Goal: Information Seeking & Learning: Learn about a topic

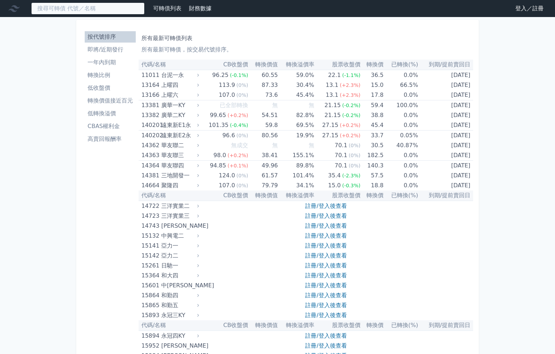
click at [107, 12] on input at bounding box center [87, 8] width 113 height 12
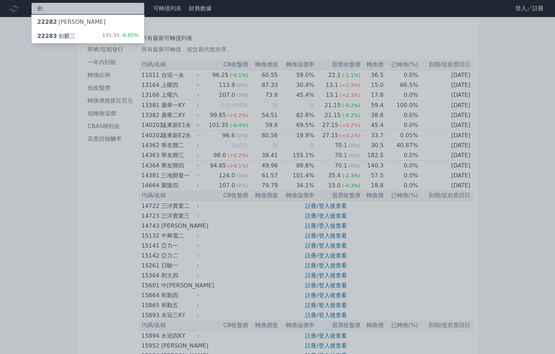
type input "劍"
click at [139, 40] on div "131.55 -8.65%" at bounding box center [120, 36] width 37 height 9
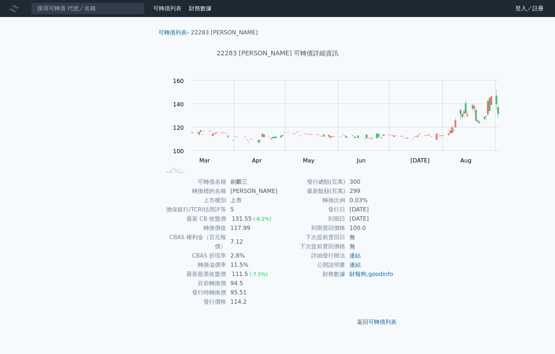
scroll to position [6, 0]
click at [82, 12] on input at bounding box center [87, 8] width 113 height 12
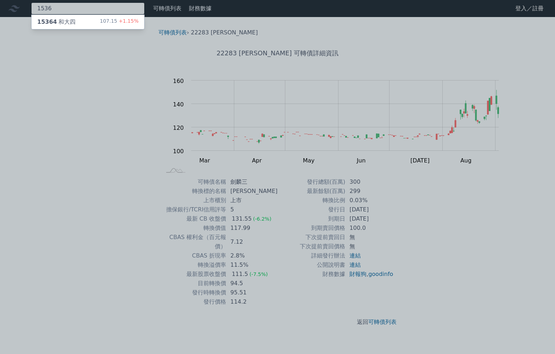
type input "1536"
drag, startPoint x: 180, startPoint y: 28, endPoint x: 213, endPoint y: 38, distance: 34.8
click at [139, 24] on span "+1.15%" at bounding box center [127, 21] width 21 height 6
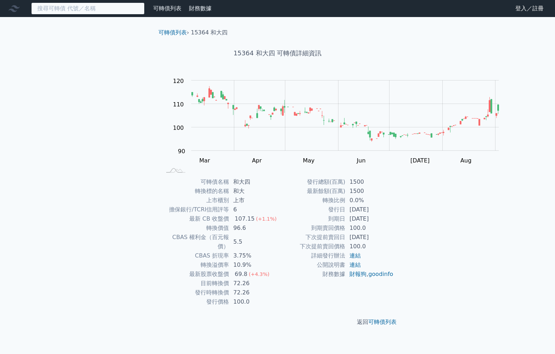
click at [87, 13] on input at bounding box center [87, 8] width 113 height 12
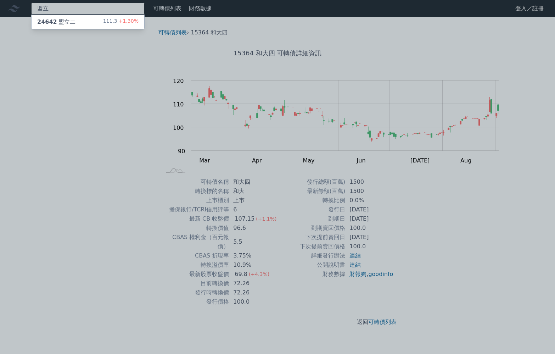
type input "盟立"
click at [144, 29] on div "24642 盟立二 111.3 +1.30%" at bounding box center [88, 22] width 113 height 14
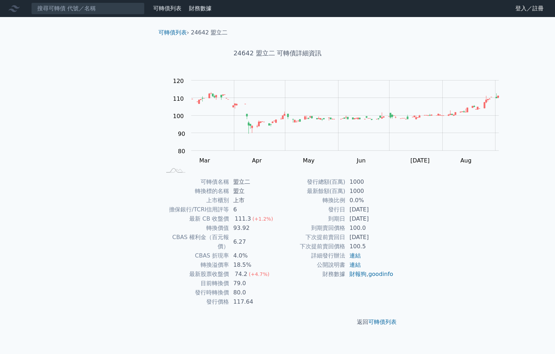
drag, startPoint x: 554, startPoint y: 111, endPoint x: 554, endPoint y: 135, distance: 24.1
click at [554, 135] on div "可轉債列表 財務數據 可轉債列表 財務數據 登入／註冊 登入／註冊 可轉債列表 › 24642 盟立二 24642 盟立二 可轉債詳細資訊 Zoom Out …" at bounding box center [277, 177] width 555 height 354
click at [107, 15] on input at bounding box center [87, 8] width 113 height 12
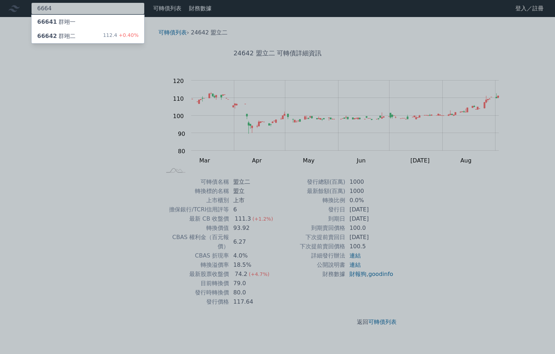
type input "6664"
drag, startPoint x: 163, startPoint y: 57, endPoint x: 167, endPoint y: 69, distance: 12.1
click at [139, 40] on div "112.4 +0.40%" at bounding box center [120, 36] width 35 height 9
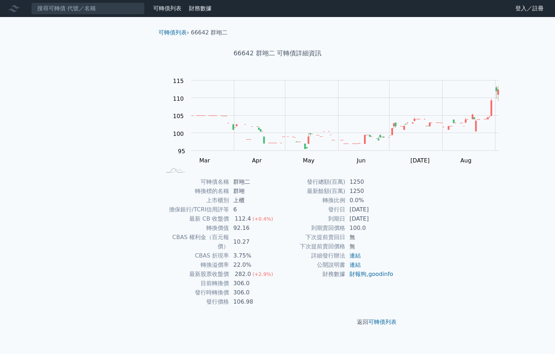
scroll to position [84, 0]
